Goal: Navigation & Orientation: Find specific page/section

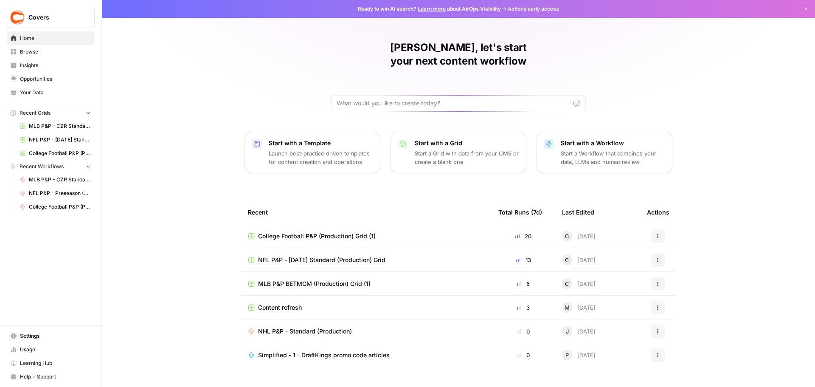
click at [33, 46] on link "Browse" at bounding box center [51, 52] width 88 height 14
